Goal: Register for event/course

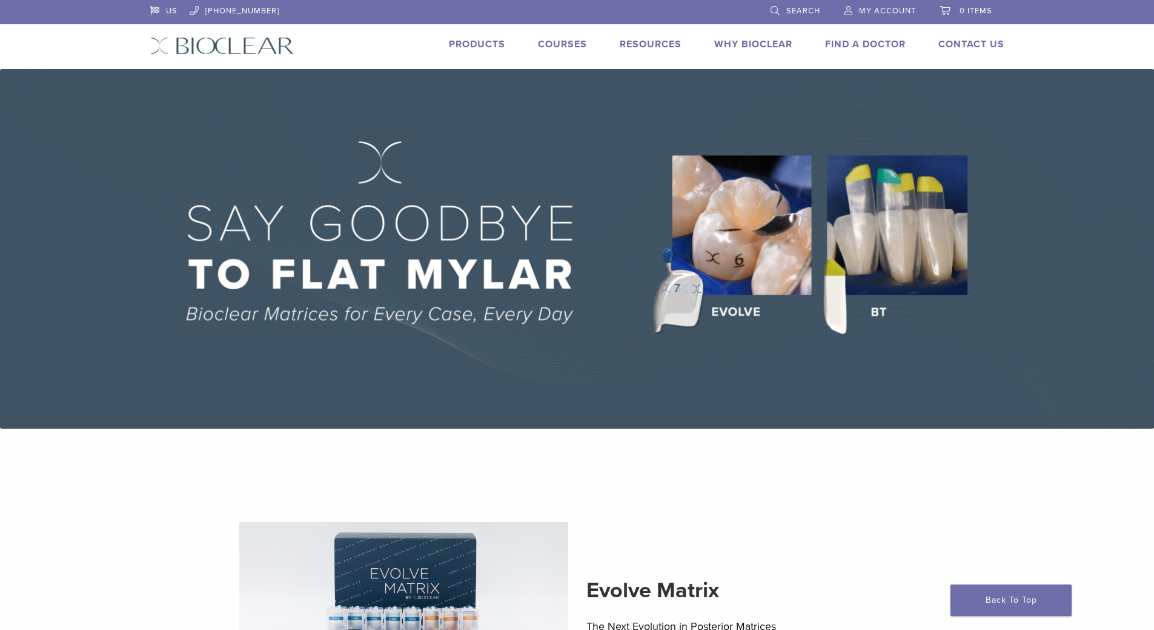
click at [556, 45] on link "Courses" at bounding box center [562, 44] width 49 height 12
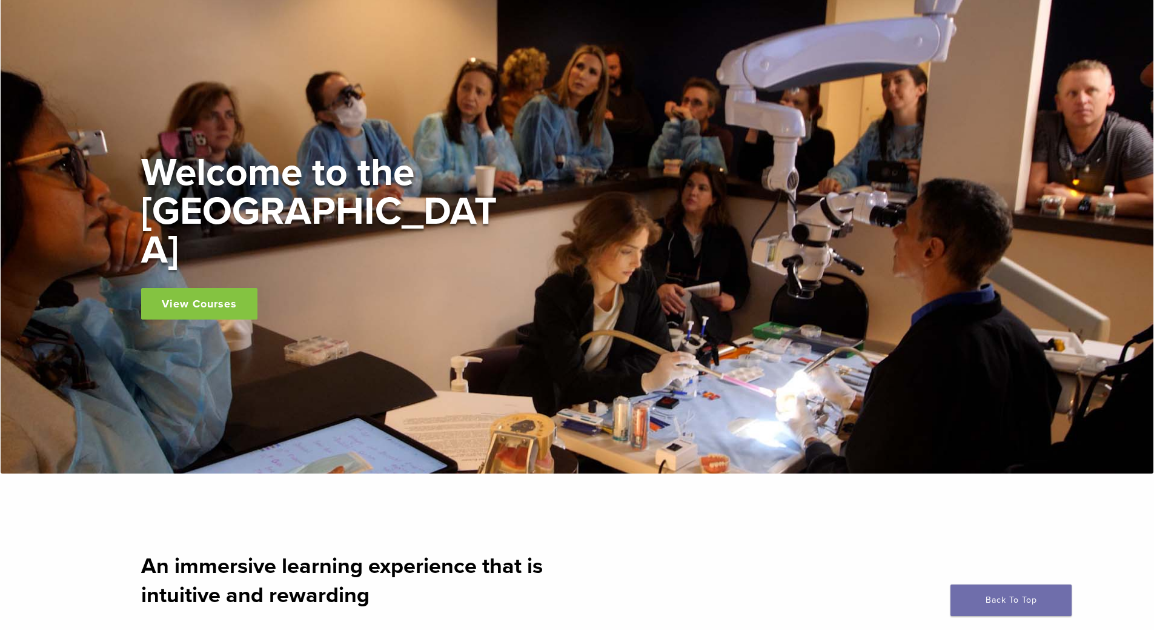
scroll to position [242, 0]
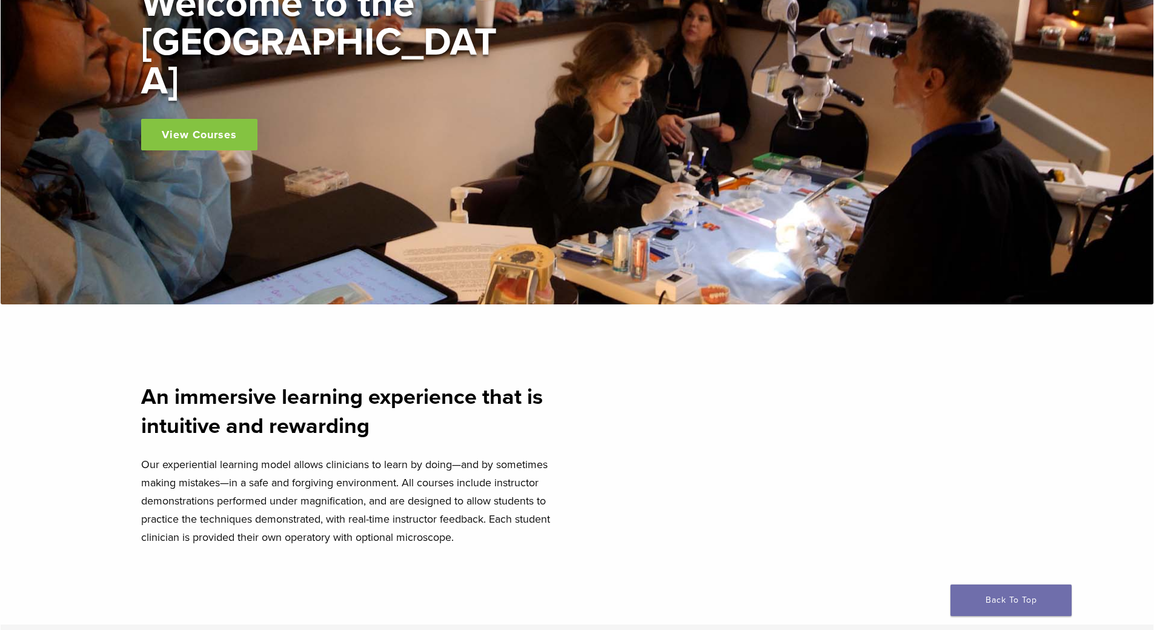
click at [225, 119] on link "View Courses" at bounding box center [199, 135] width 116 height 32
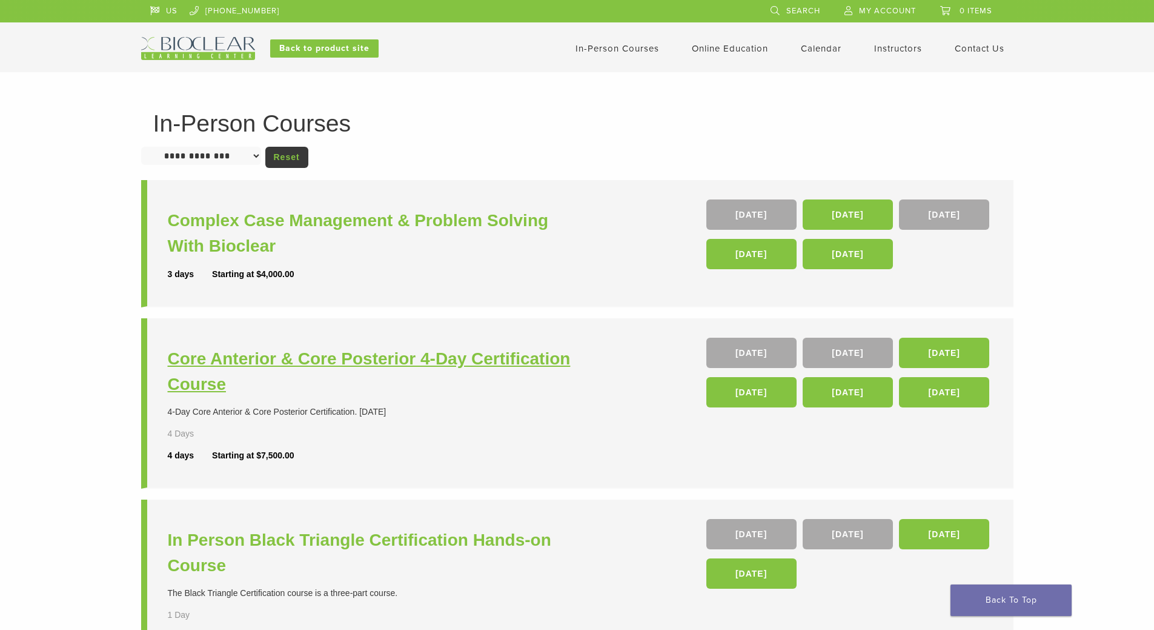
click at [440, 364] on h3 "Core Anterior & Core Posterior 4-Day Certification Course" at bounding box center [374, 371] width 413 height 51
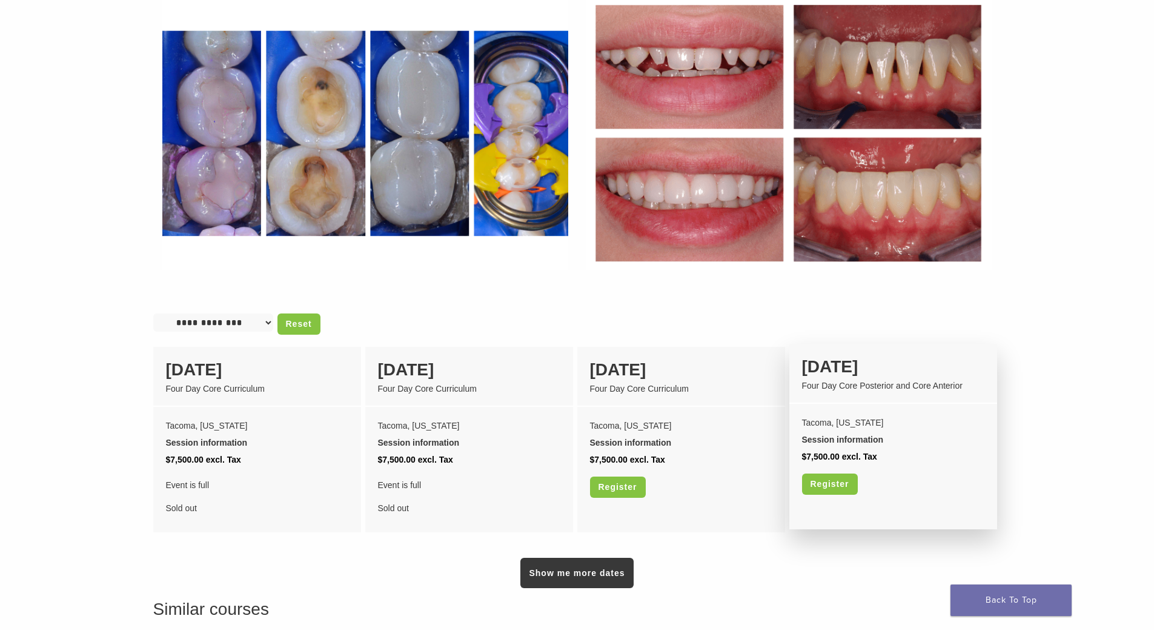
scroll to position [727, 0]
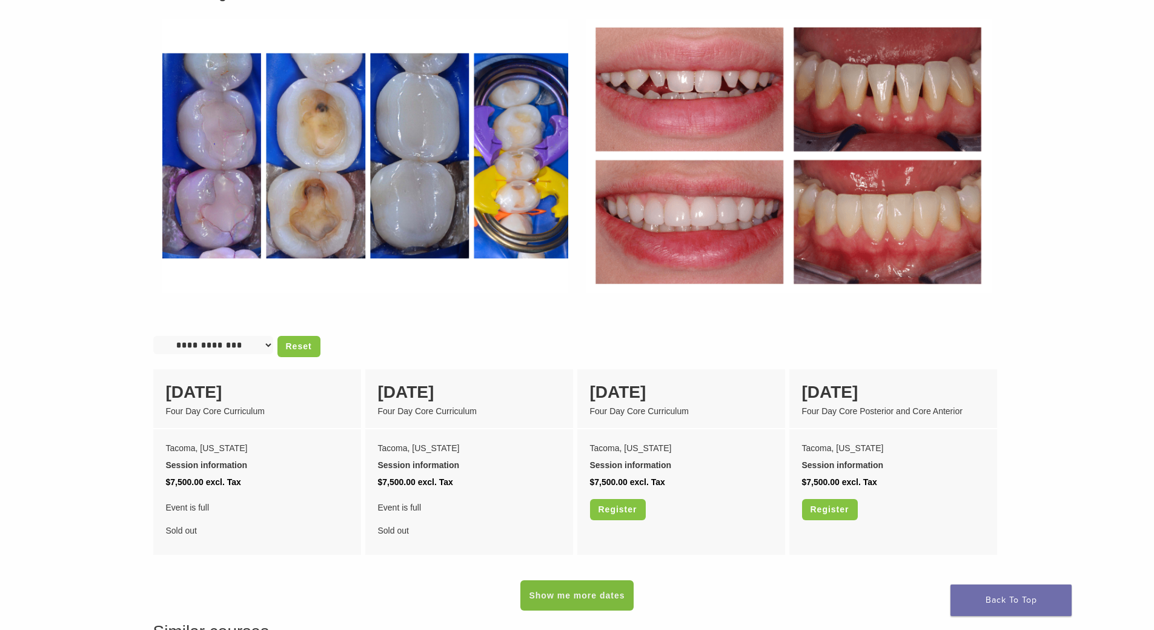
click at [552, 580] on link "Show me more dates" at bounding box center [576, 595] width 113 height 30
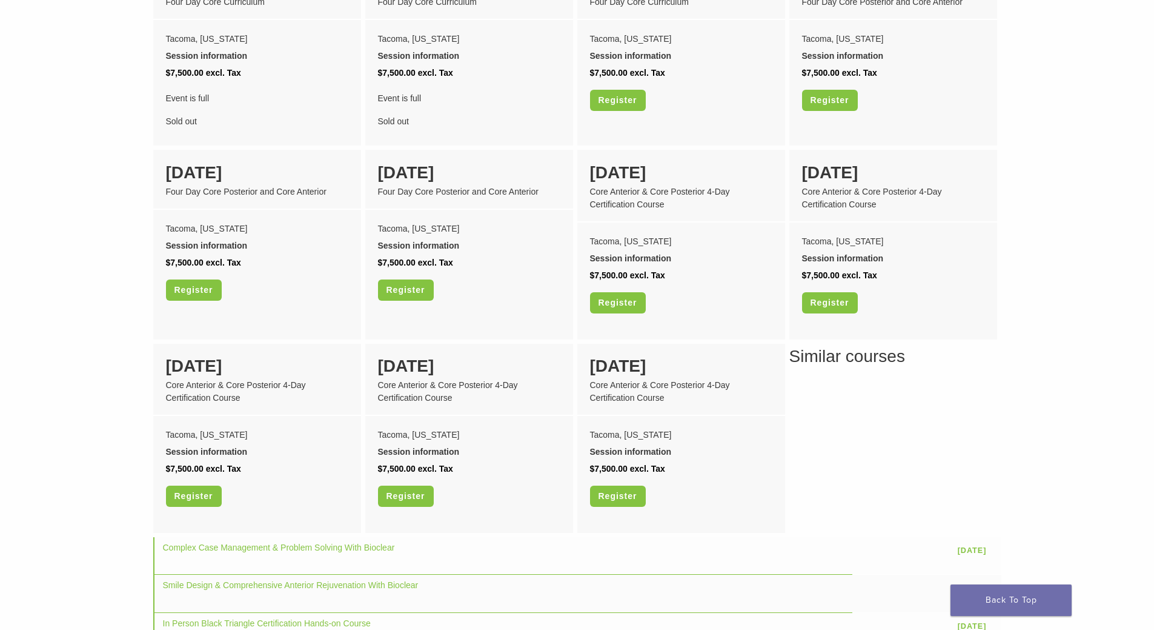
scroll to position [1151, 0]
